Goal: Task Accomplishment & Management: Use online tool/utility

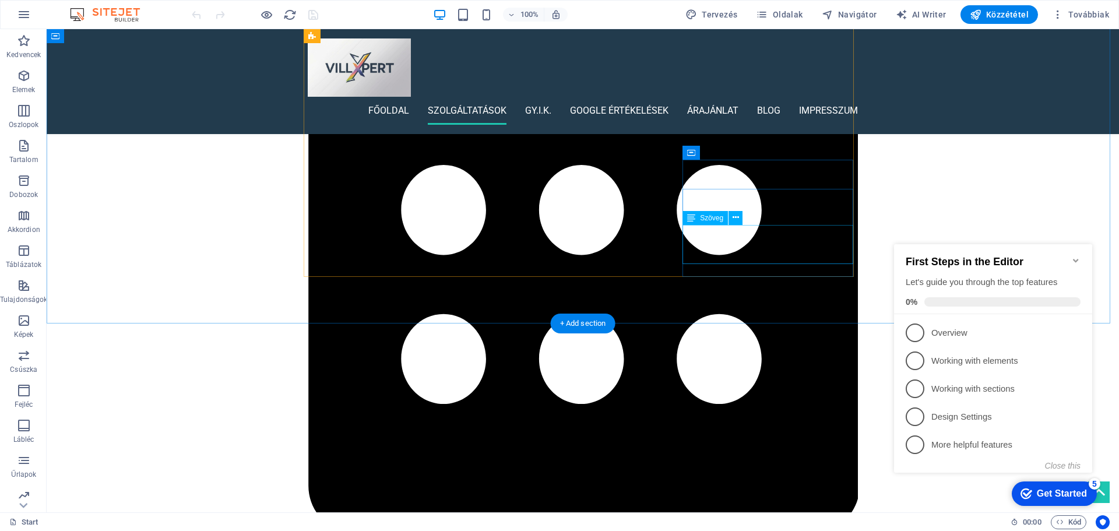
scroll to position [991, 0]
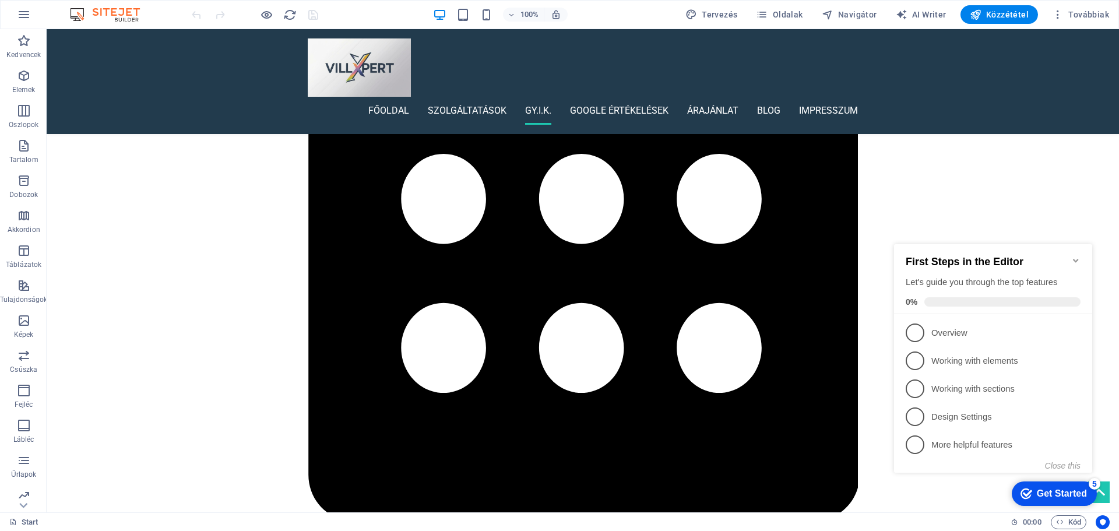
click at [1074, 256] on icon "Minimize checklist" at bounding box center [1075, 260] width 9 height 9
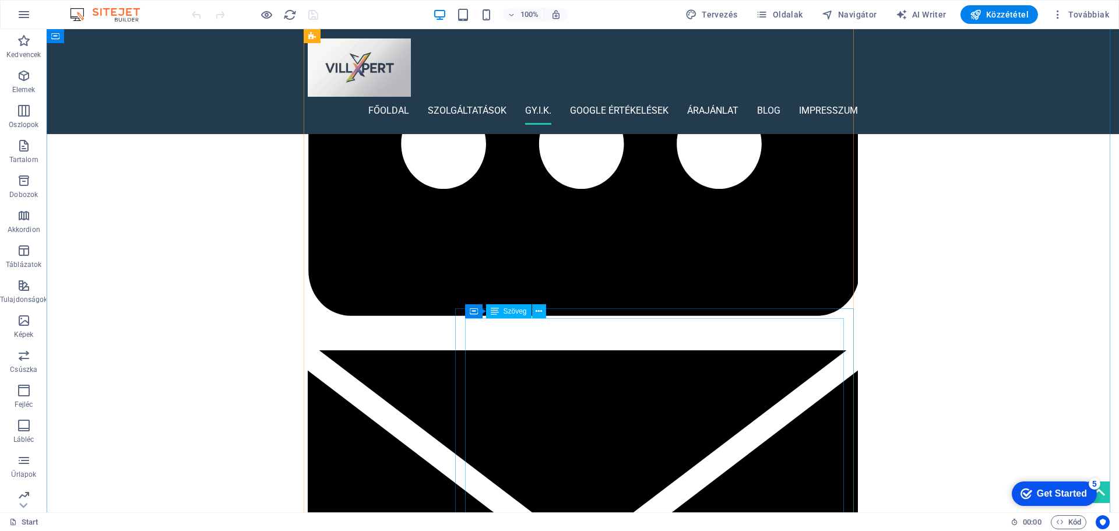
scroll to position [1049, 0]
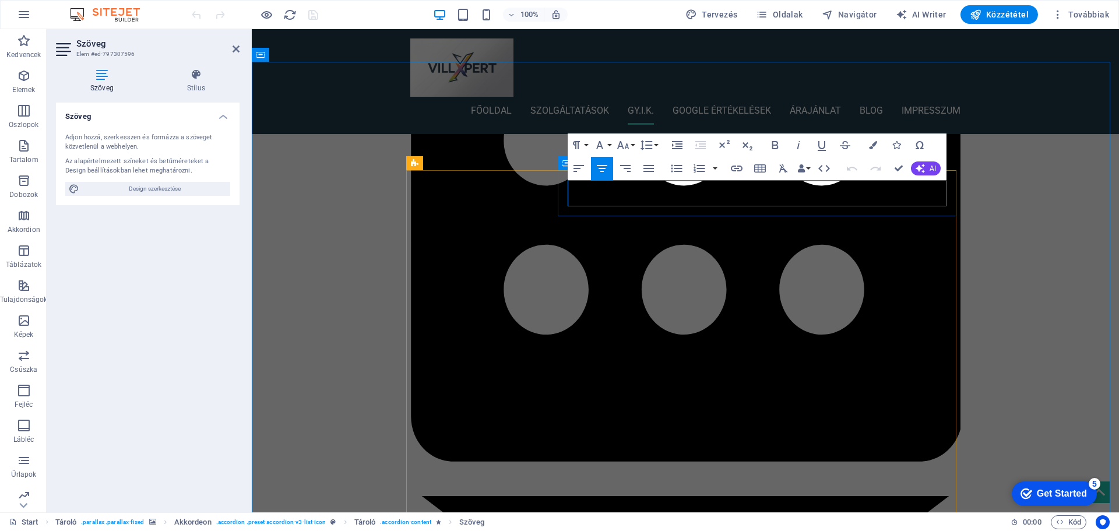
drag, startPoint x: 834, startPoint y: 198, endPoint x: 566, endPoint y: 176, distance: 269.5
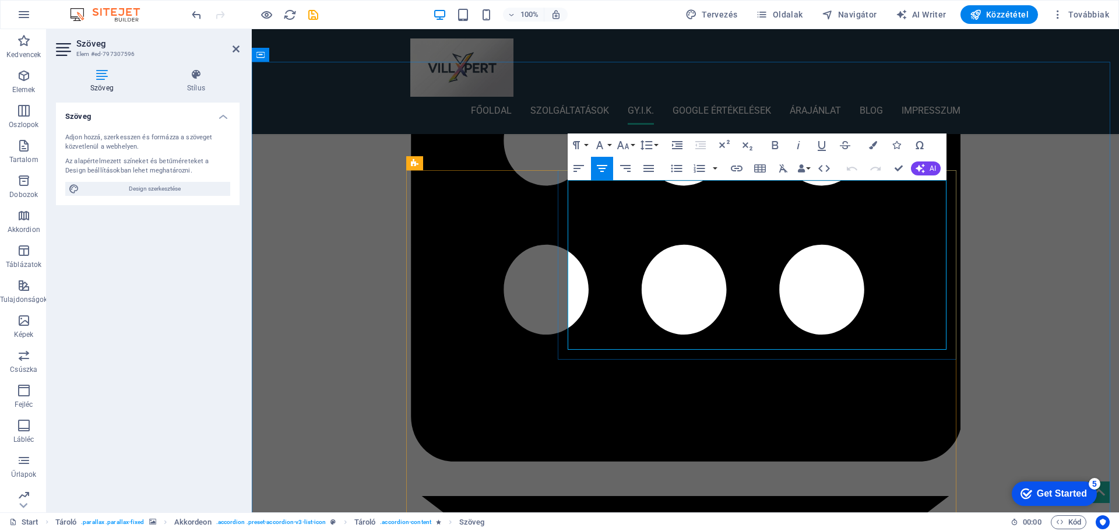
click at [583, 168] on icon "button" at bounding box center [579, 168] width 14 height 14
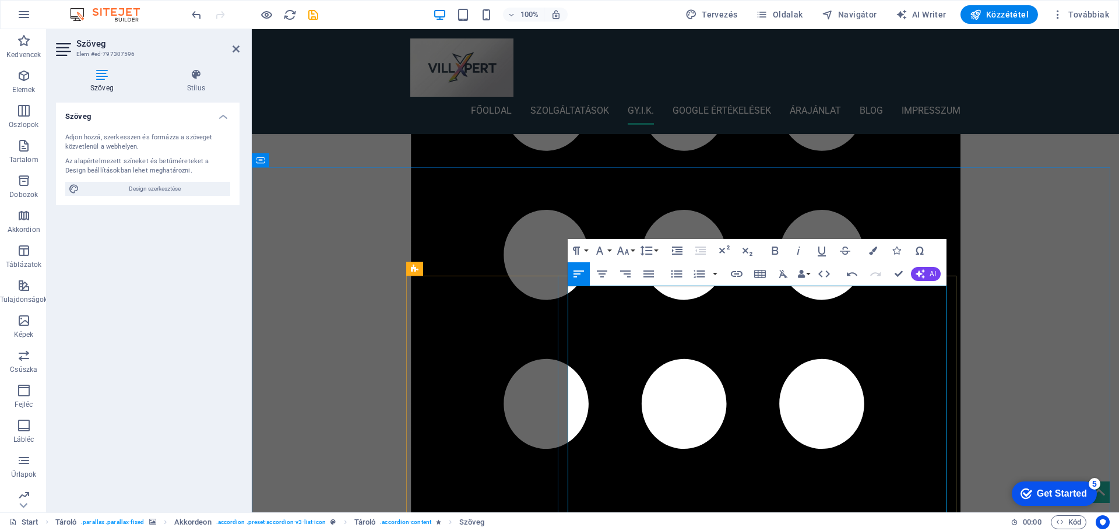
scroll to position [932, 0]
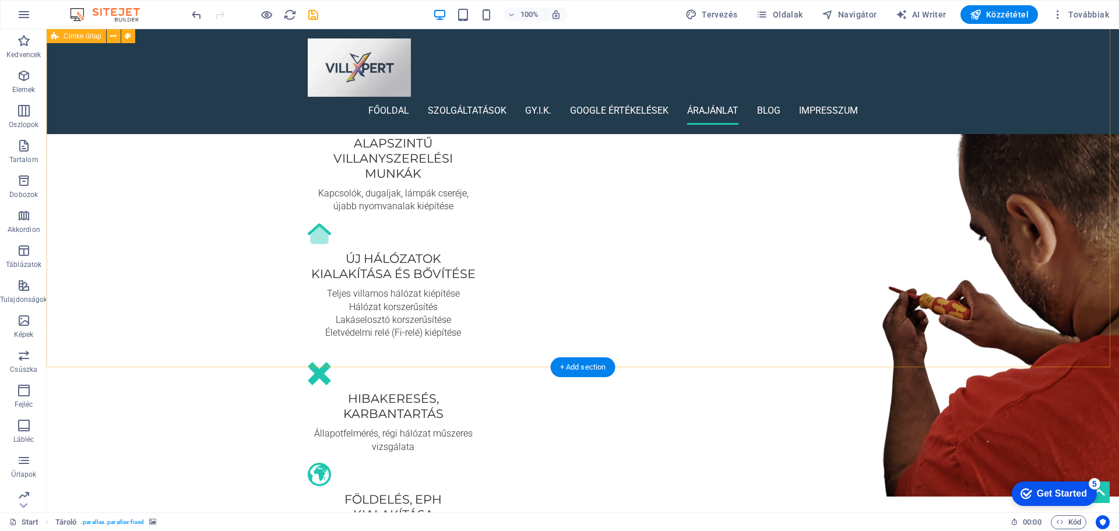
scroll to position [2295, 0]
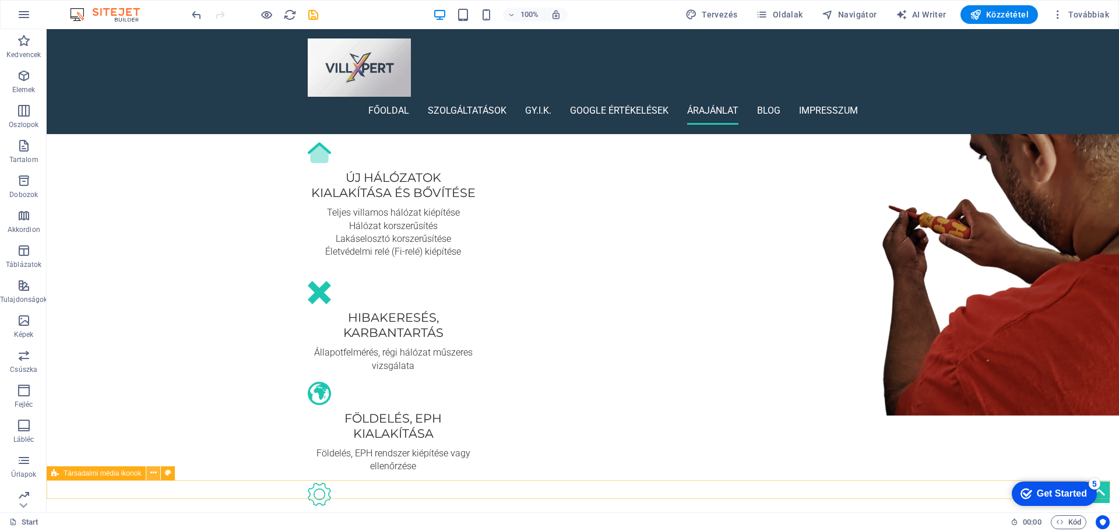
click at [154, 474] on icon at bounding box center [153, 473] width 6 height 12
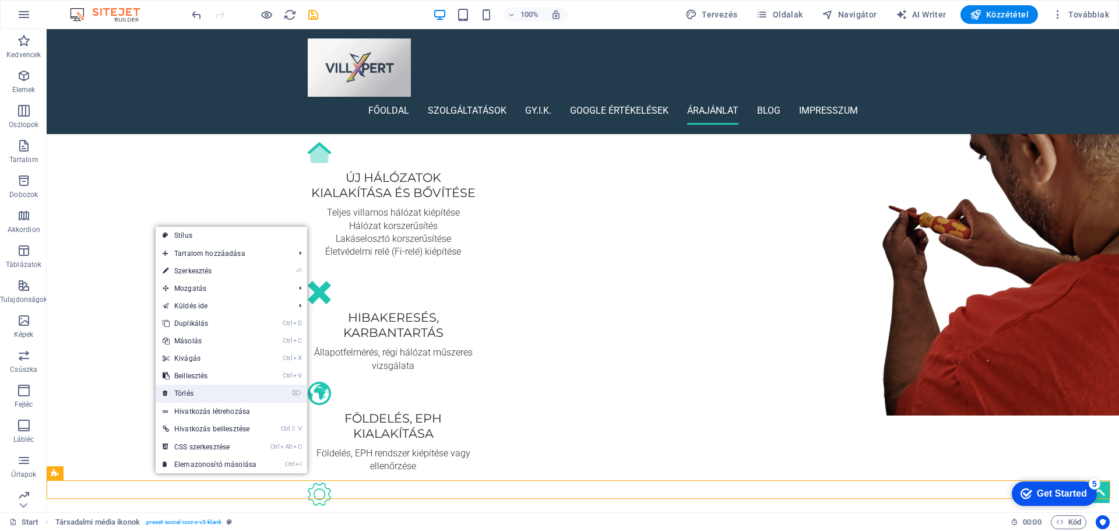
click at [196, 394] on link "⌦ Törlés" at bounding box center [210, 393] width 108 height 17
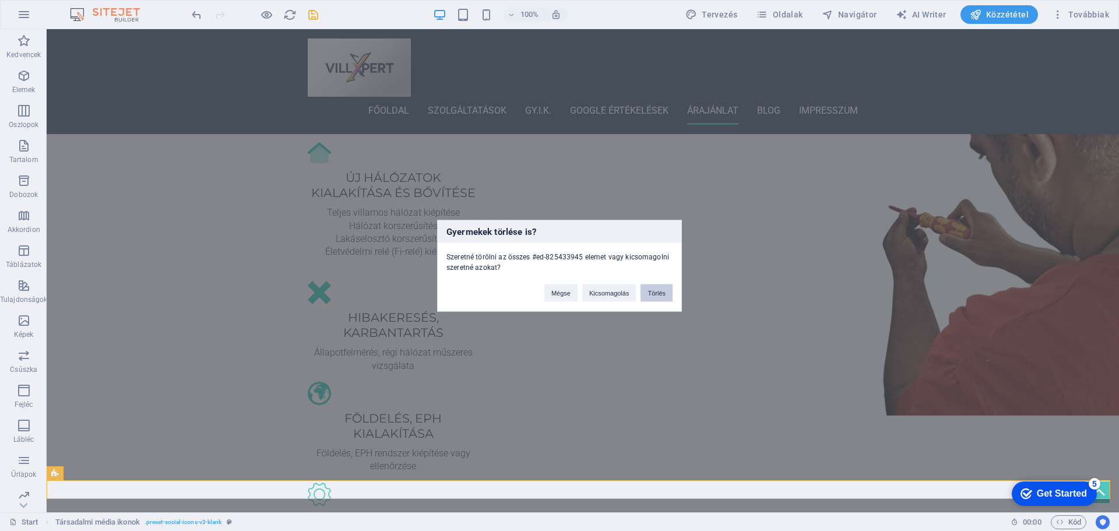
click at [652, 294] on button "Törlés" at bounding box center [656, 292] width 32 height 17
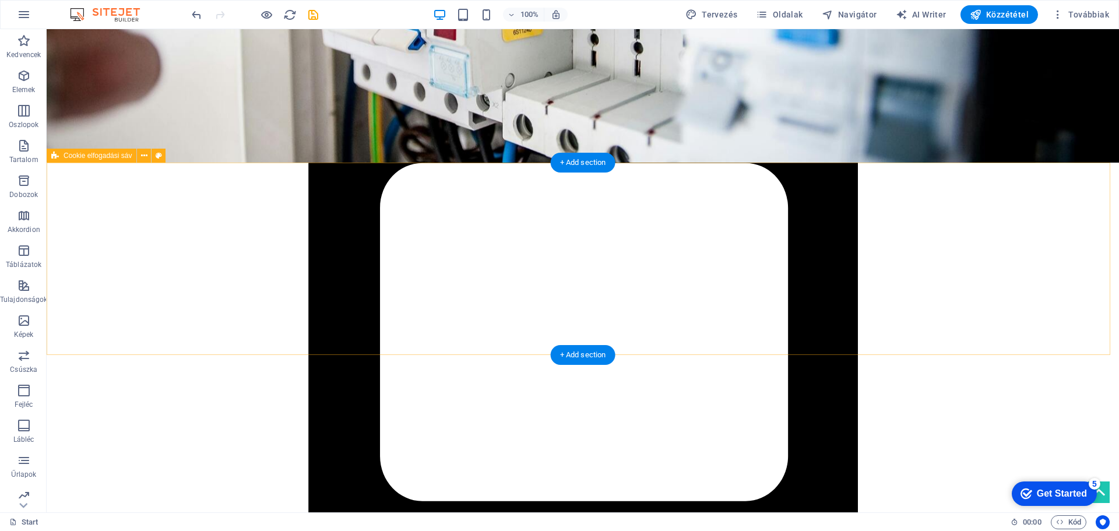
scroll to position [0, 0]
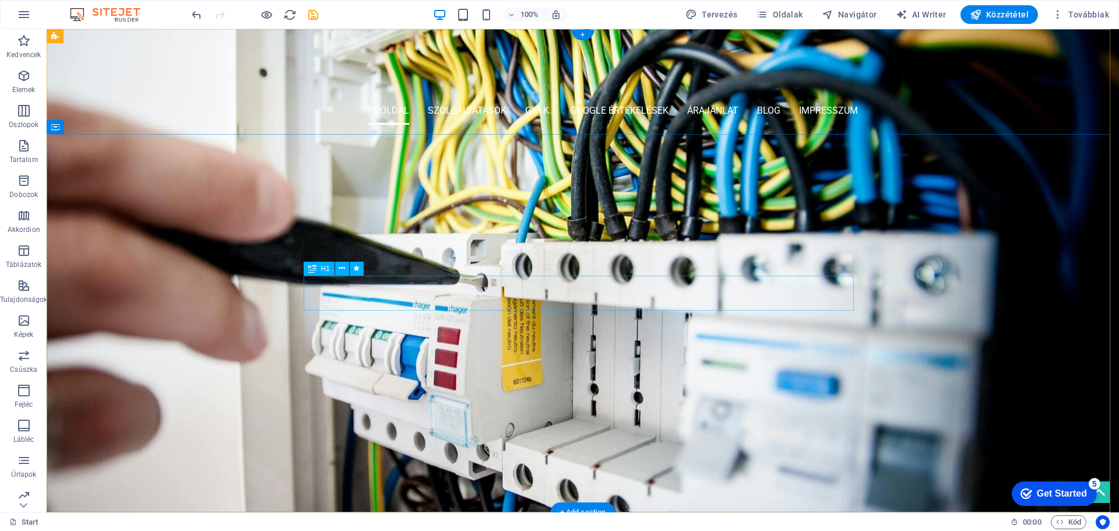
click at [506, 216] on div "Villxpert - villanyszerelés" at bounding box center [583, 198] width 550 height 35
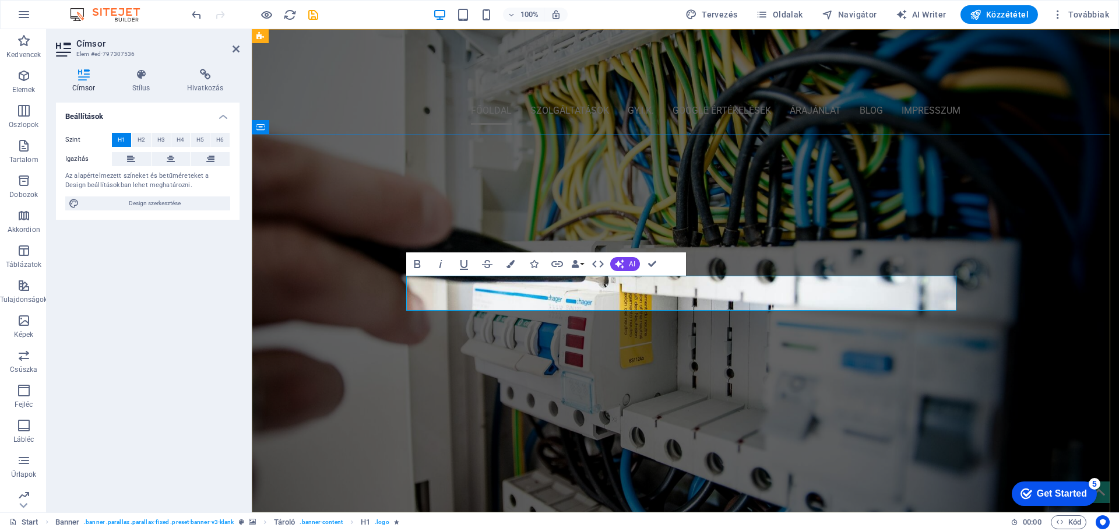
click at [602, 215] on span "Villxpert - villanyszerelés" at bounding box center [685, 198] width 460 height 34
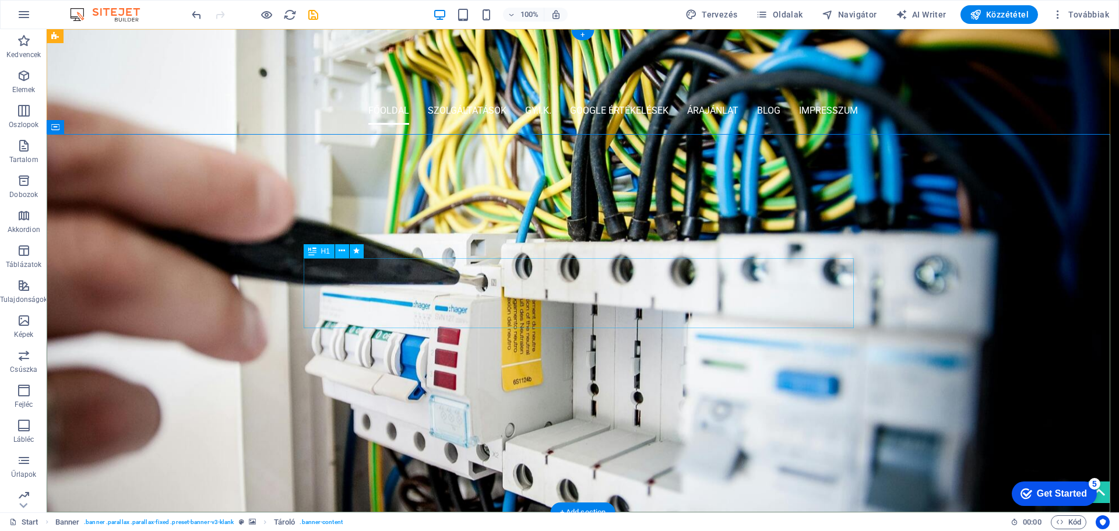
click at [622, 251] on div "[PERSON_NAME]. - villanyszerelés" at bounding box center [583, 216] width 550 height 70
click at [621, 251] on div "[PERSON_NAME]. - villanyszerelés" at bounding box center [583, 216] width 550 height 70
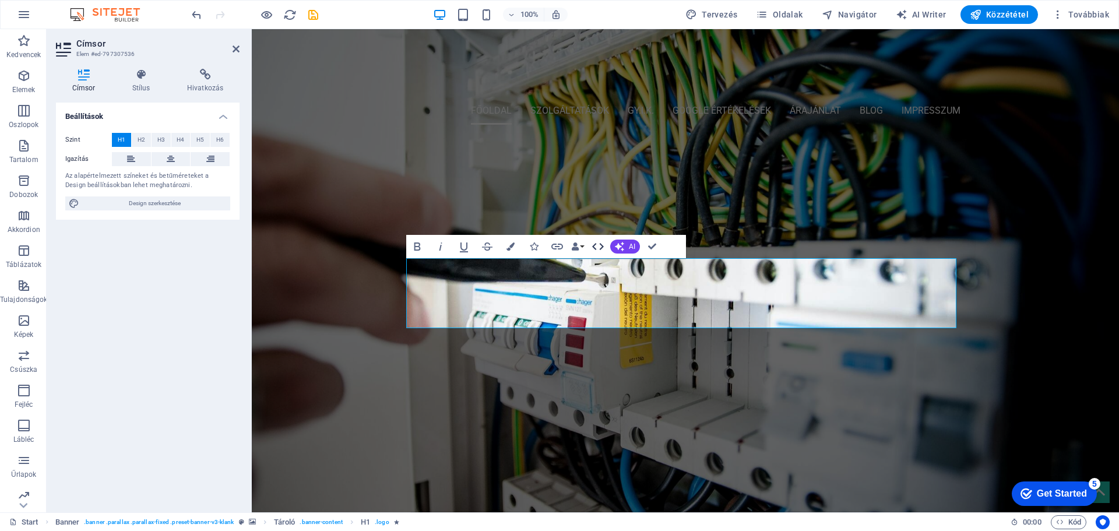
click at [592, 244] on icon "button" at bounding box center [598, 246] width 14 height 14
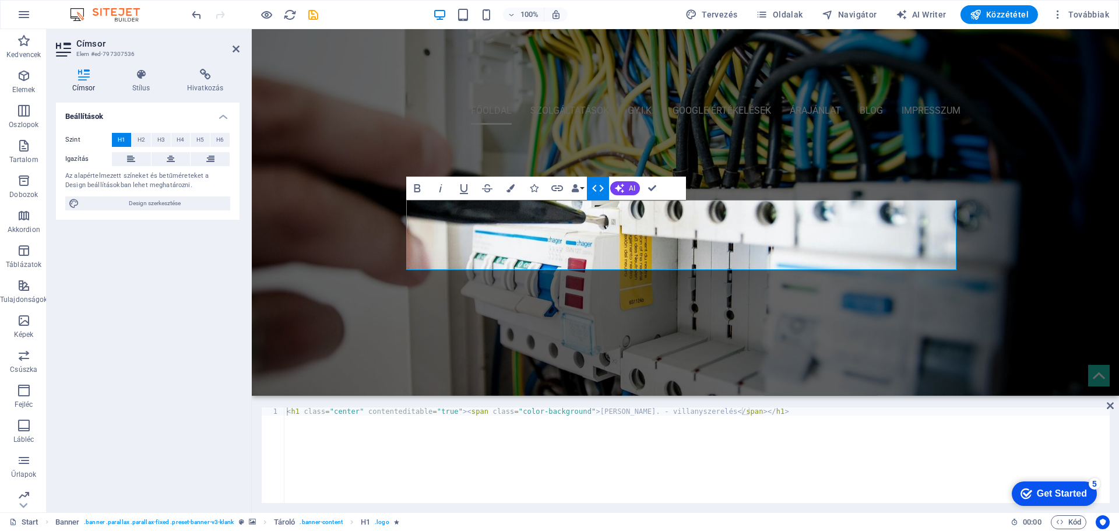
click at [596, 182] on icon "button" at bounding box center [598, 188] width 14 height 14
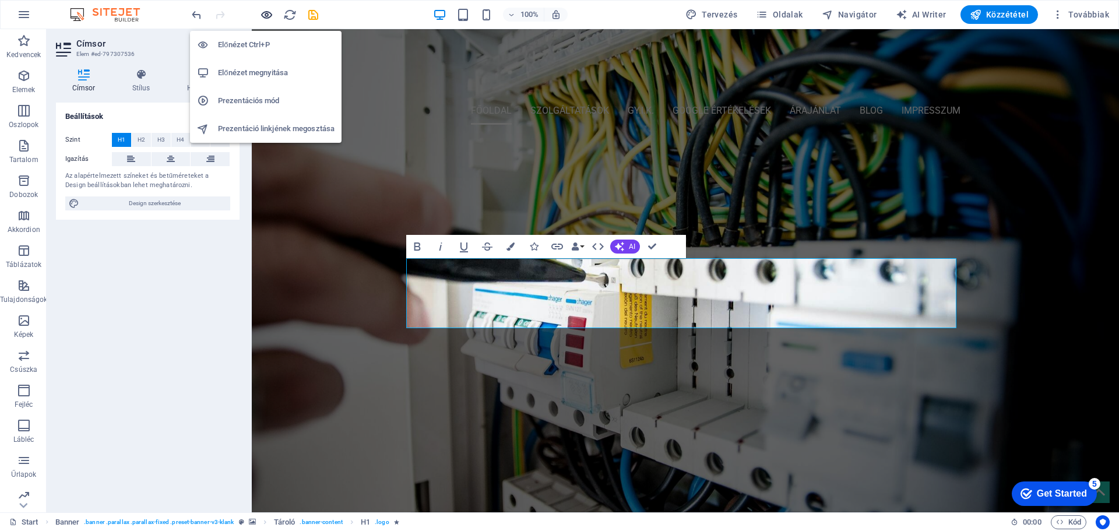
click at [269, 16] on icon "button" at bounding box center [266, 14] width 13 height 13
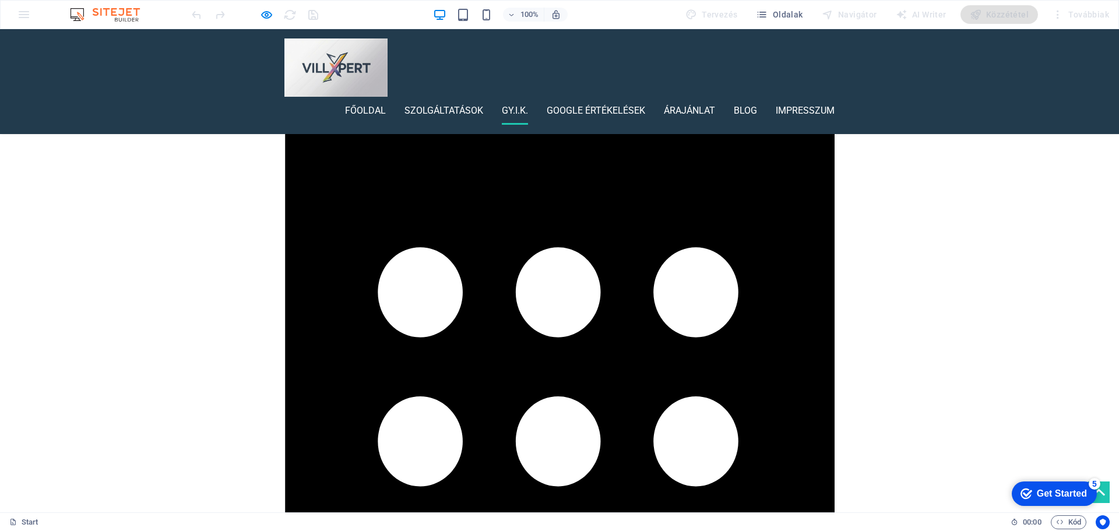
scroll to position [758, 0]
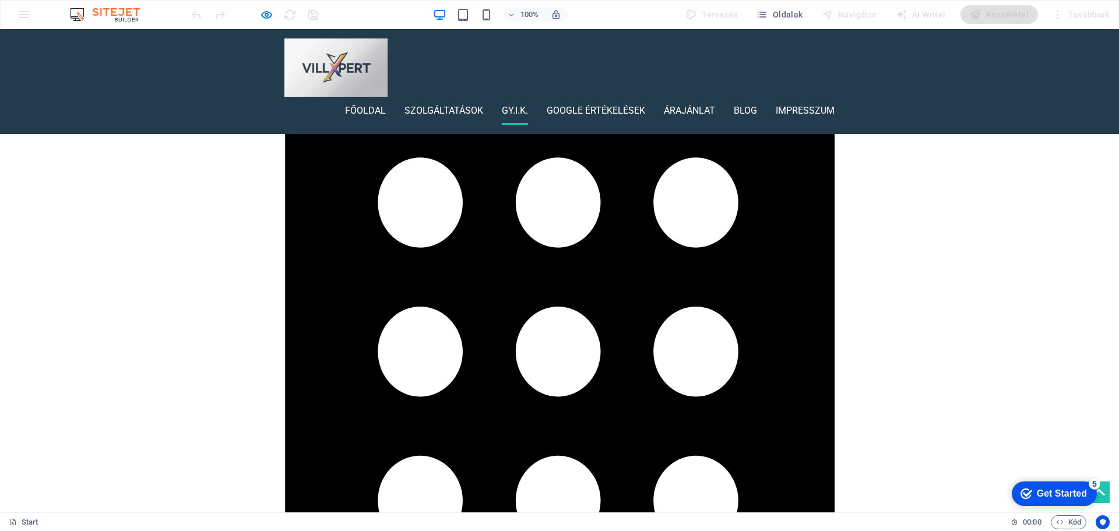
scroll to position [932, 0]
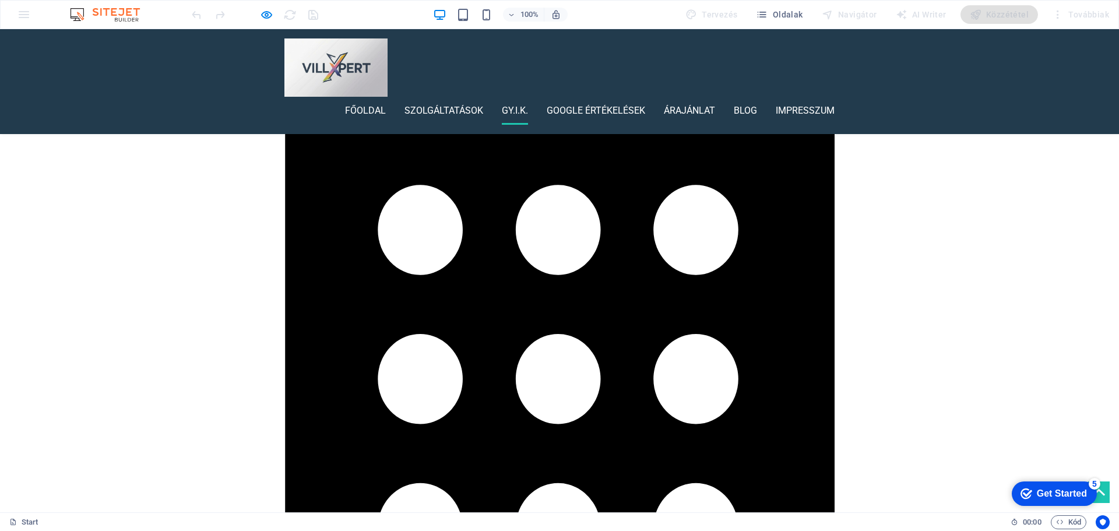
scroll to position [874, 0]
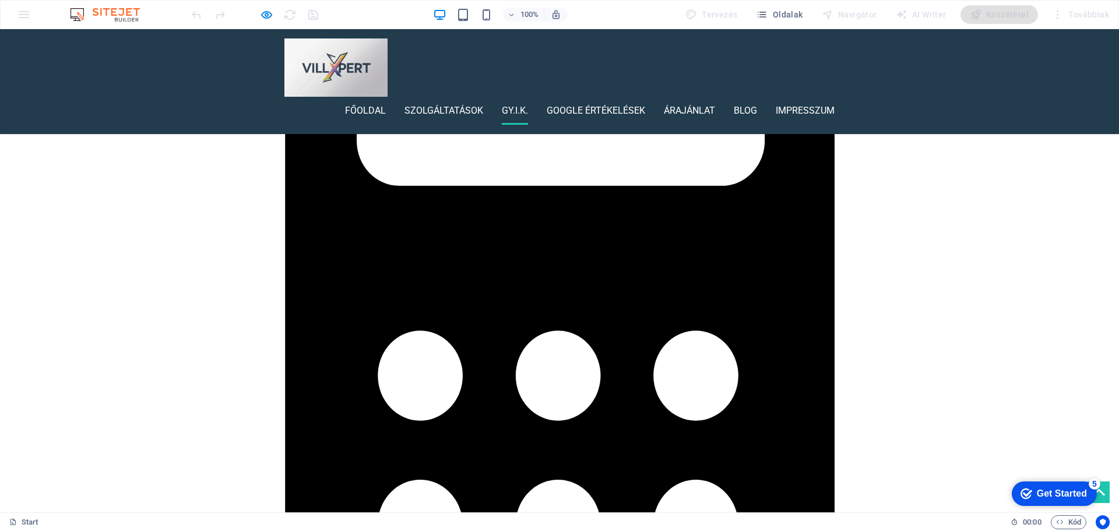
scroll to position [699, 0]
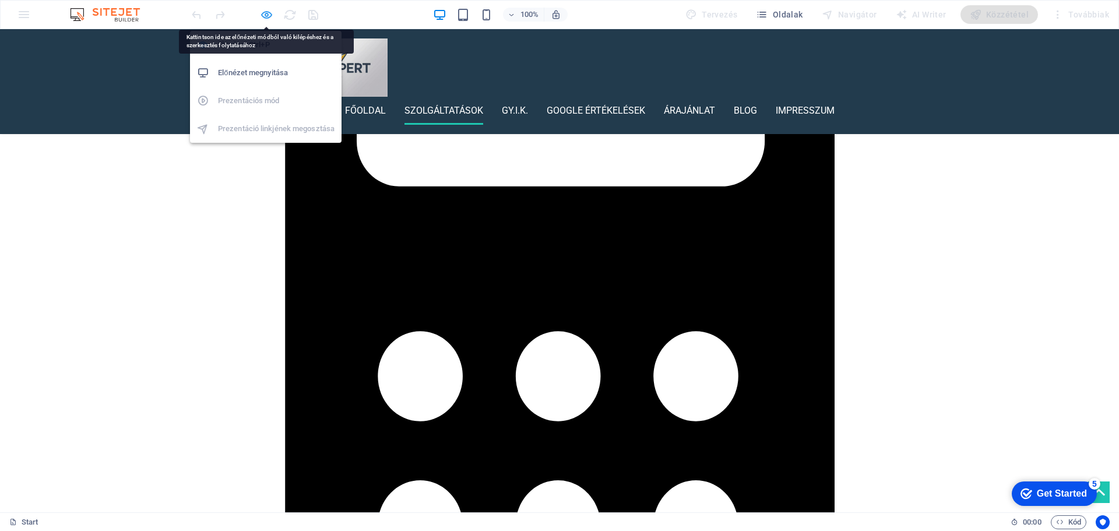
click at [265, 9] on icon "button" at bounding box center [266, 14] width 13 height 13
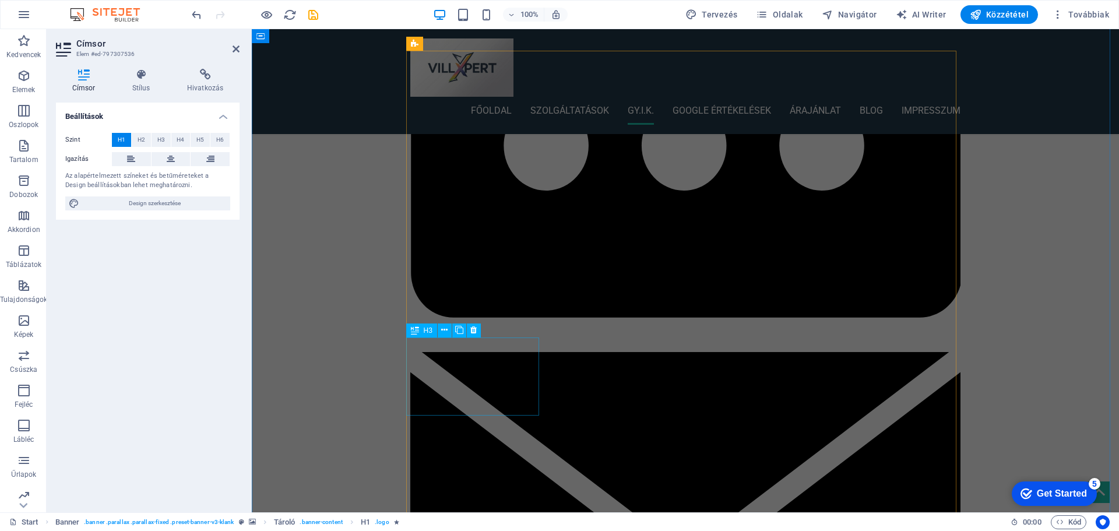
scroll to position [1228, 0]
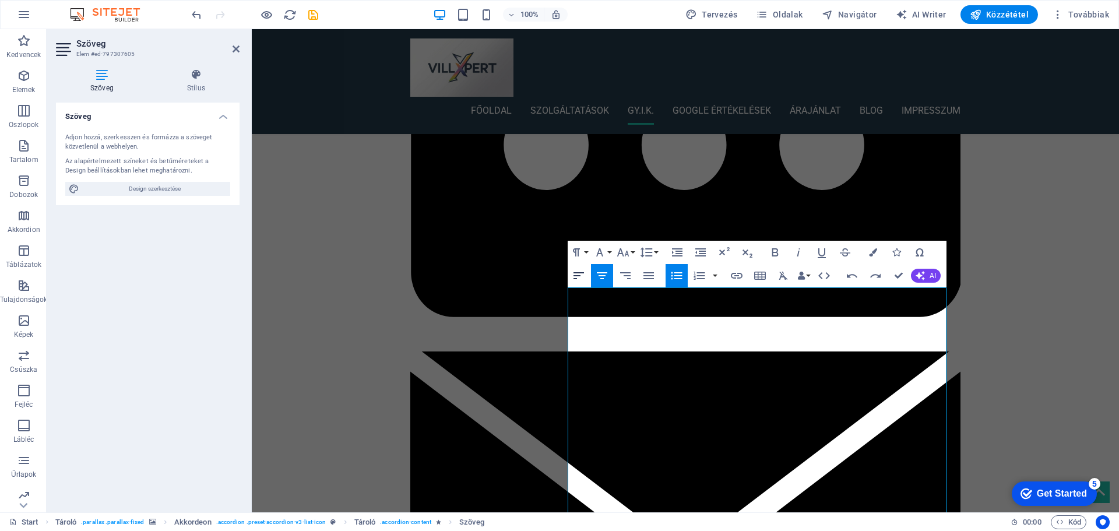
click at [576, 276] on icon "button" at bounding box center [579, 276] width 14 height 14
click at [583, 273] on icon "button" at bounding box center [579, 276] width 14 height 14
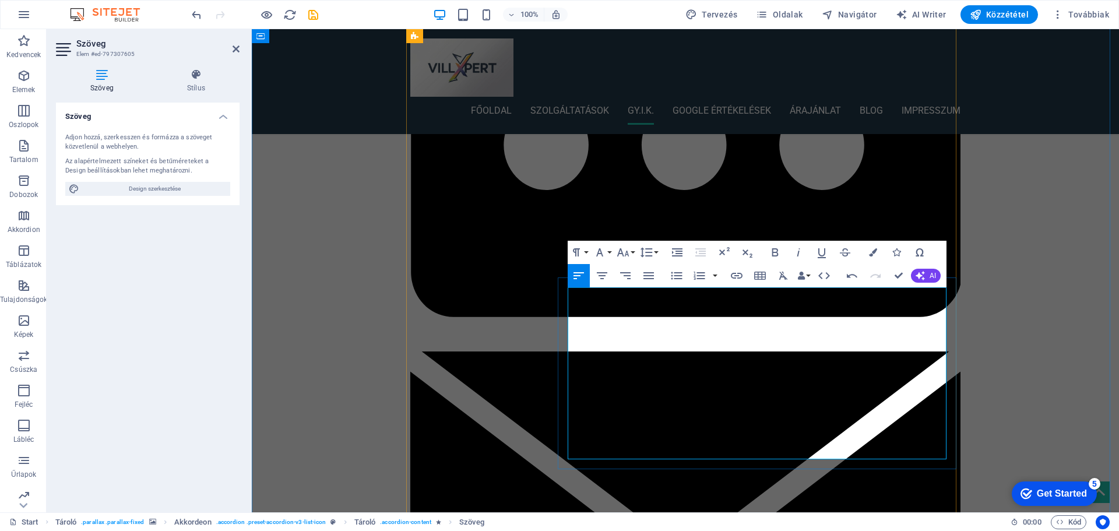
drag, startPoint x: 568, startPoint y: 396, endPoint x: 575, endPoint y: 397, distance: 7.0
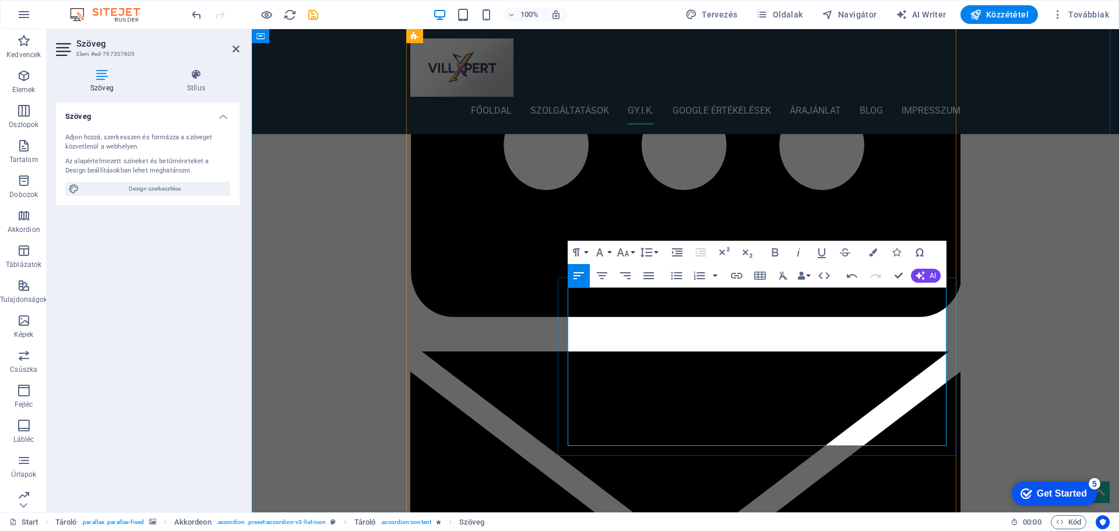
drag, startPoint x: 769, startPoint y: 438, endPoint x: 708, endPoint y: 439, distance: 61.2
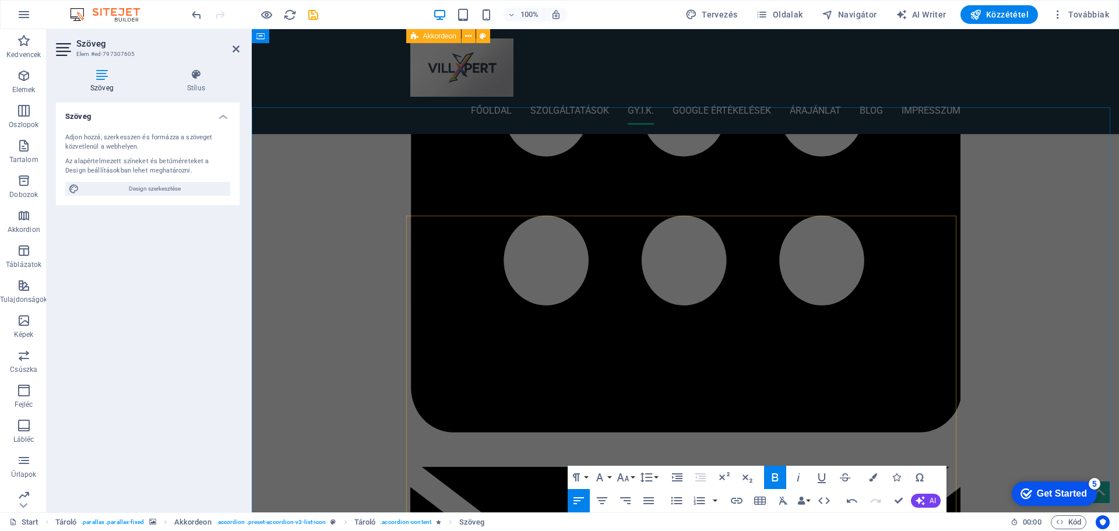
scroll to position [995, 0]
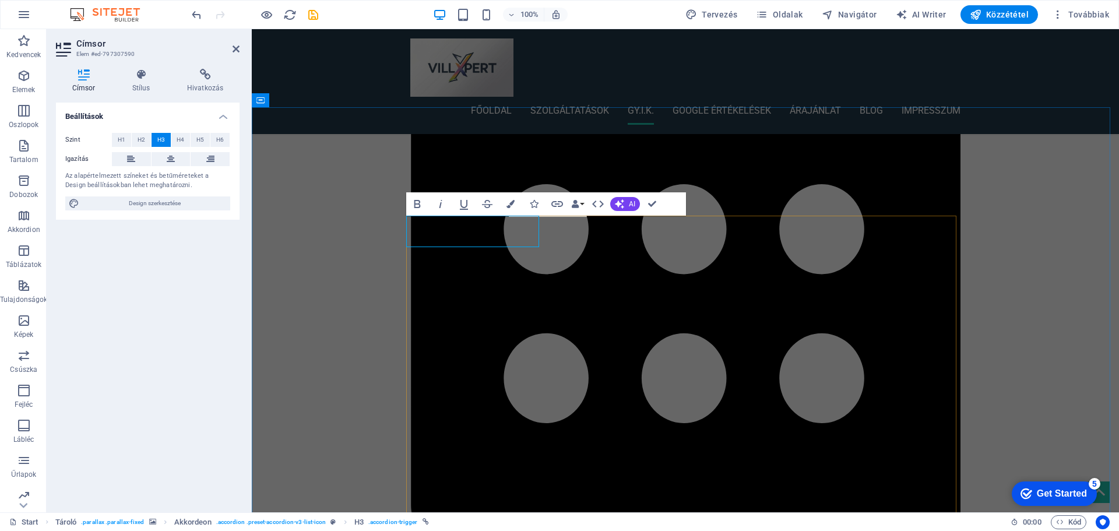
scroll to position [964, 0]
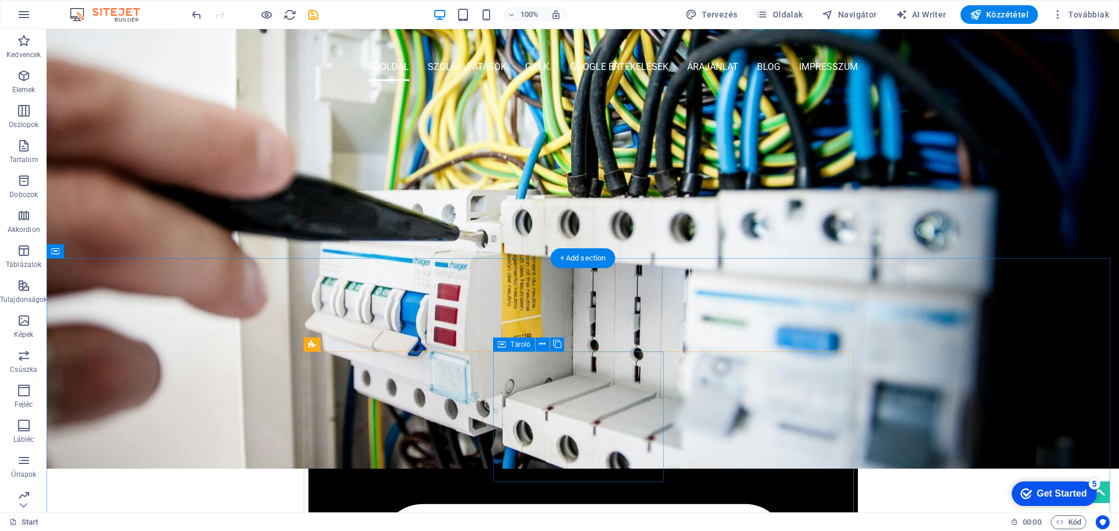
scroll to position [42, 0]
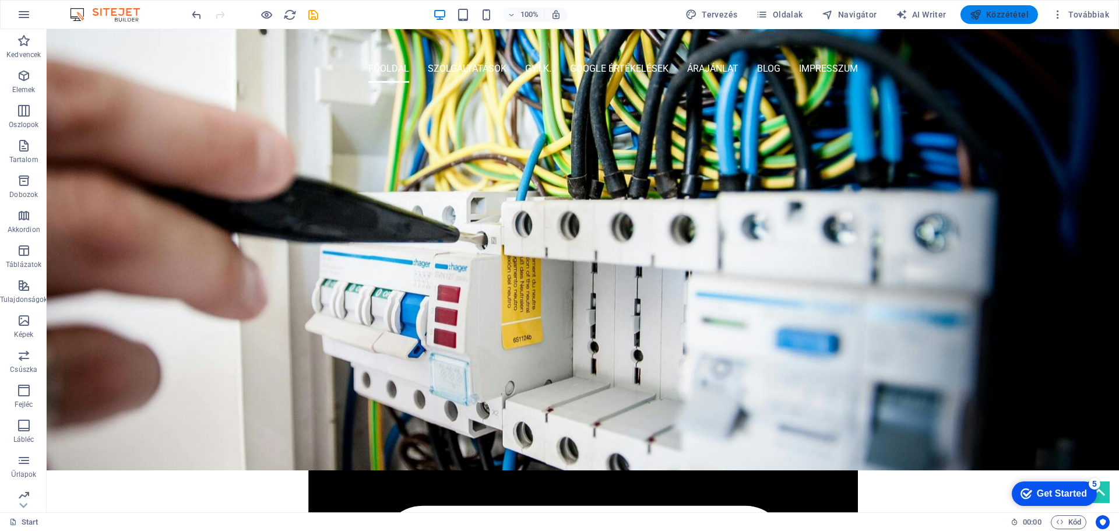
click at [1009, 15] on span "Közzététel" at bounding box center [999, 15] width 59 height 12
